Goal: Information Seeking & Learning: Get advice/opinions

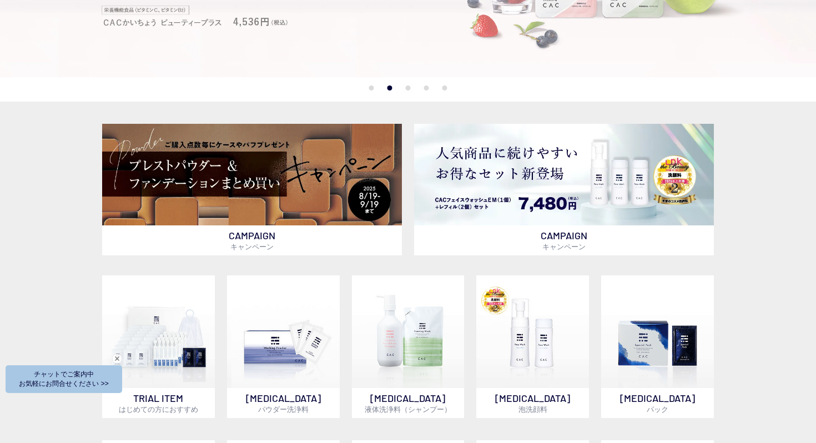
scroll to position [322, 0]
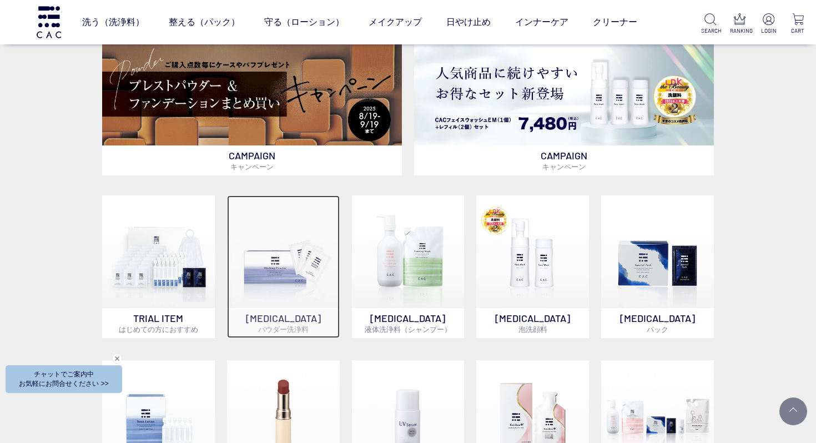
click at [305, 250] on img at bounding box center [283, 251] width 113 height 113
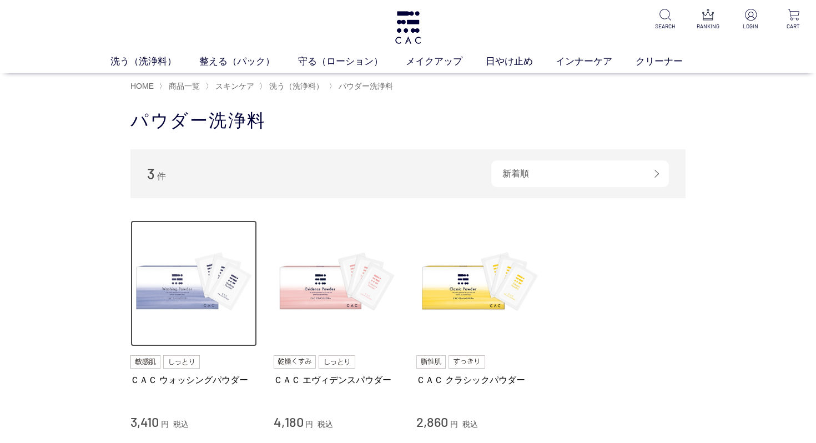
click at [172, 279] on img at bounding box center [193, 283] width 127 height 127
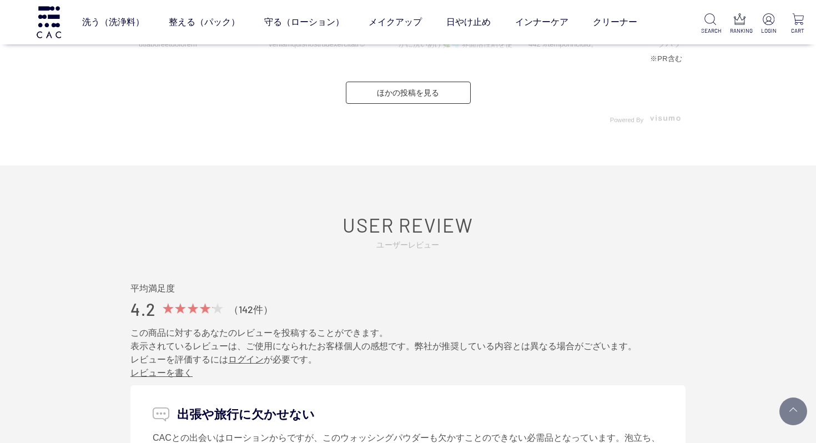
scroll to position [5772, 0]
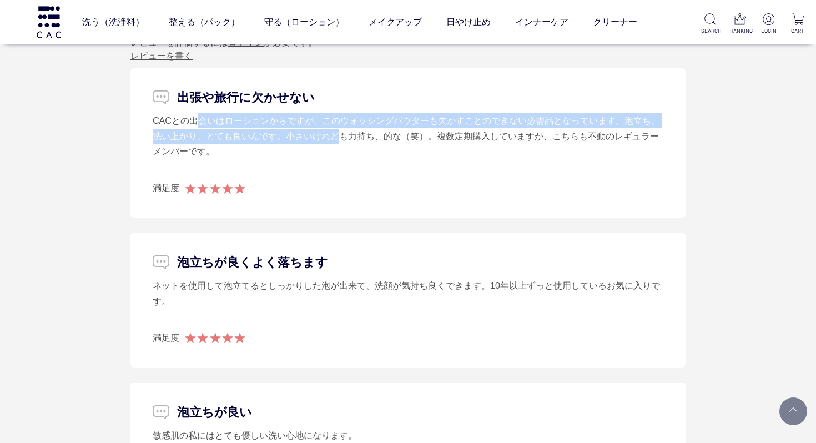
drag, startPoint x: 169, startPoint y: 125, endPoint x: 308, endPoint y: 140, distance: 139.1
click at [308, 140] on div "CACとの出会いはローションからですが、このウォッシングパウダーも欠かすことのできない必需品となっています。泡立ち、洗い上がり、とても良いんです。小さいけれど…" at bounding box center [408, 136] width 511 height 46
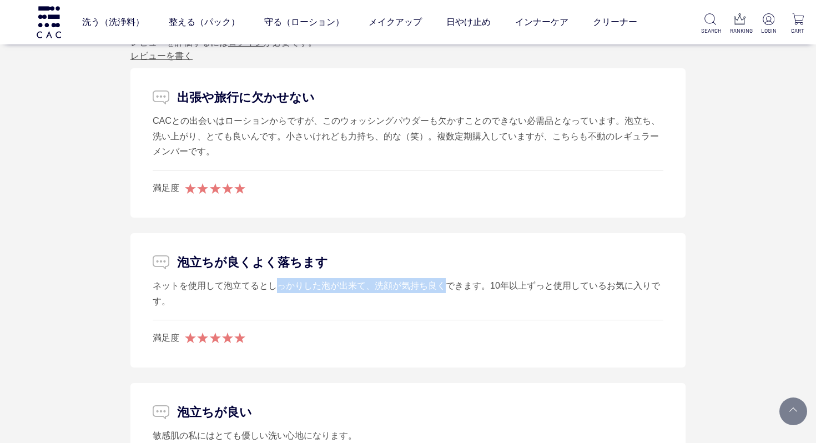
drag, startPoint x: 253, startPoint y: 287, endPoint x: 420, endPoint y: 284, distance: 167.7
click at [419, 285] on div "ネットを使用して泡立てるとしっかりした泡が出来て、洗顔が気持ち良くできます。10年以上ずっと使用しているお気に入りです。" at bounding box center [408, 293] width 511 height 31
